Goal: Information Seeking & Learning: Learn about a topic

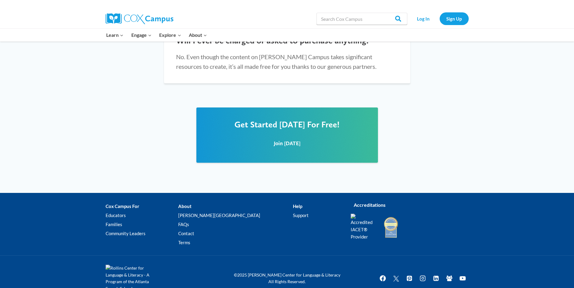
scroll to position [725, 0]
click at [299, 119] on span "Get Started [DATE] For Free!" at bounding box center [286, 124] width 105 height 10
click at [295, 140] on span "Join [DATE]" at bounding box center [287, 143] width 27 height 6
click at [426, 20] on link "Log In" at bounding box center [423, 18] width 26 height 12
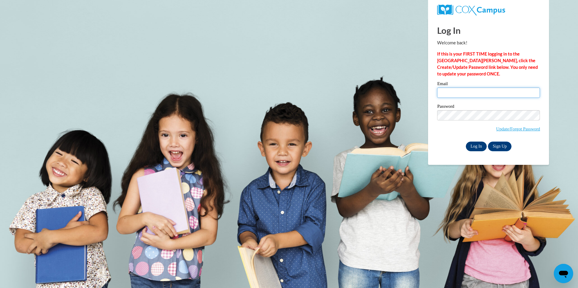
type input "nicoejohnson4@gmail.com"
click at [474, 145] on input "Log In" at bounding box center [476, 147] width 21 height 10
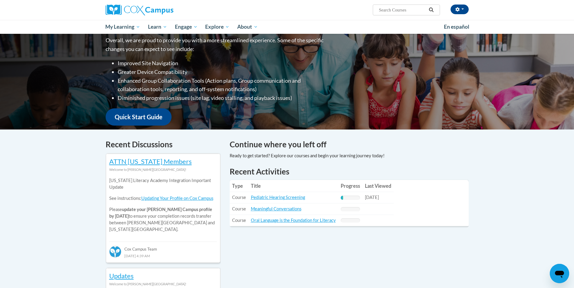
scroll to position [91, 0]
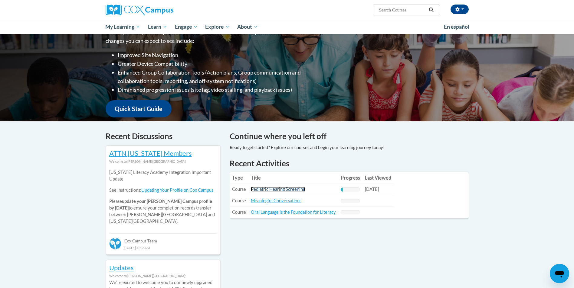
click at [299, 190] on link "Pediatric Hearing Screening" at bounding box center [278, 189] width 54 height 5
click at [269, 200] on link "Meaningful Conversations" at bounding box center [276, 200] width 50 height 5
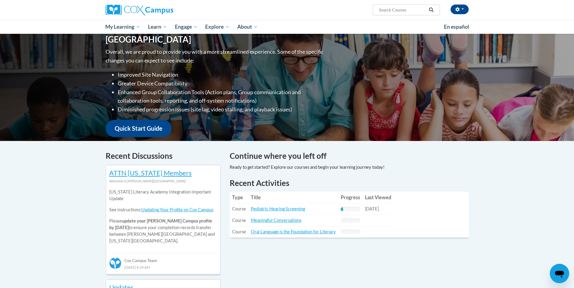
scroll to position [60, 0]
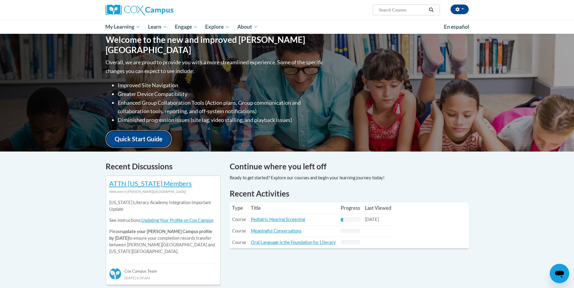
click at [138, 135] on link "Quick Start Guide" at bounding box center [139, 139] width 66 height 17
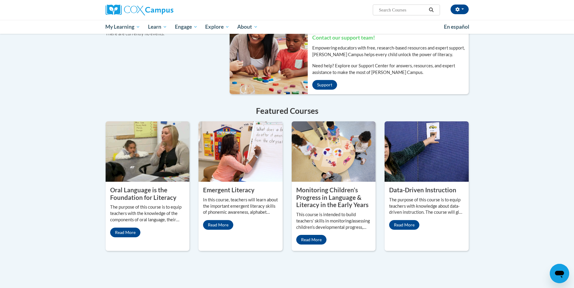
scroll to position [411, 0]
